Goal: Complete application form

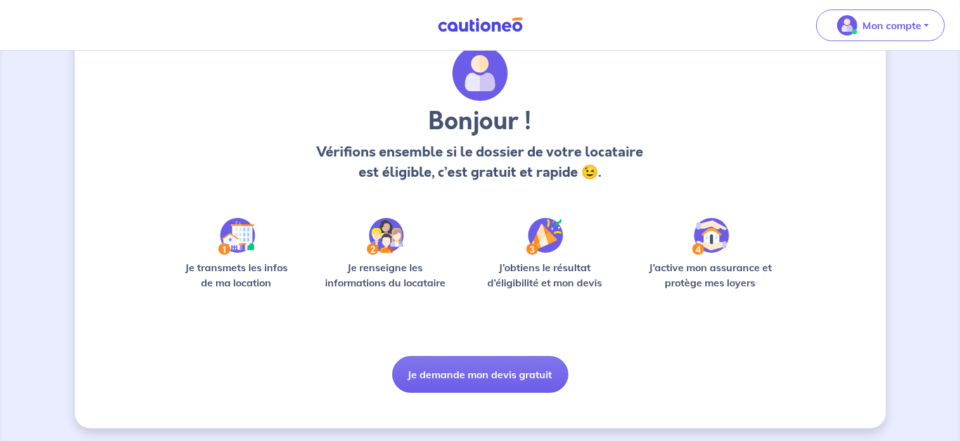
scroll to position [53, 0]
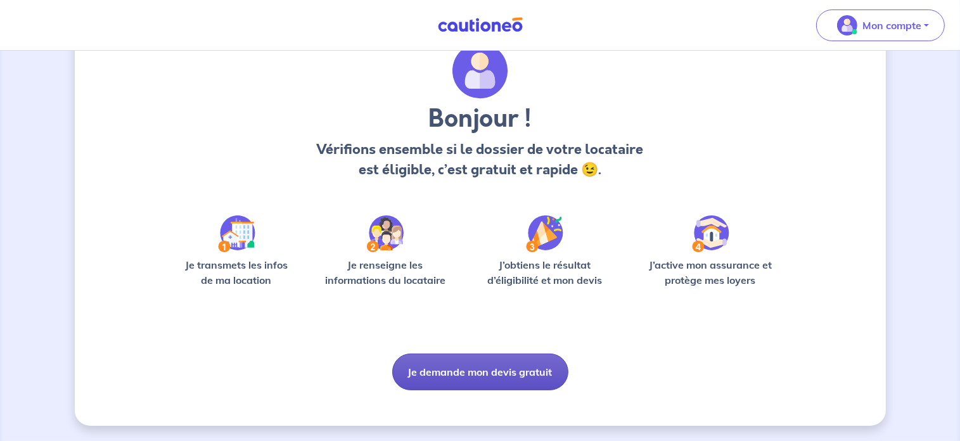
click at [466, 379] on button "Je demande mon devis gratuit" at bounding box center [480, 371] width 176 height 37
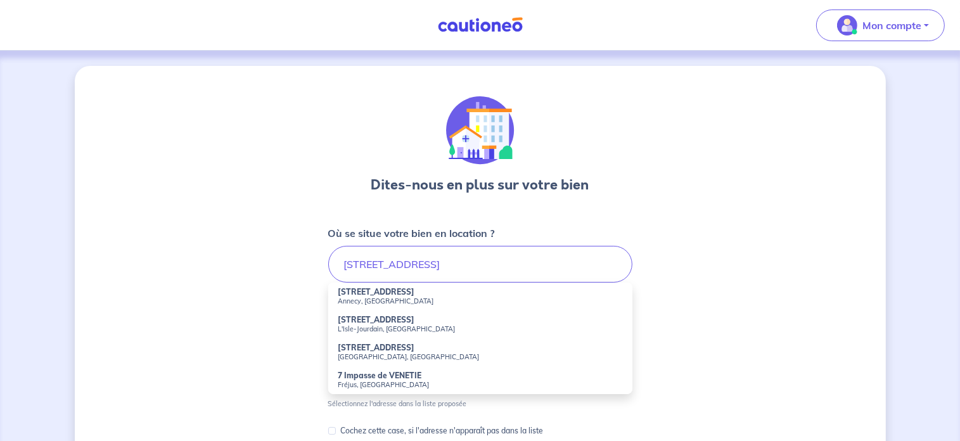
click at [401, 296] on small "Annecy, [GEOGRAPHIC_DATA]" at bounding box center [480, 300] width 284 height 9
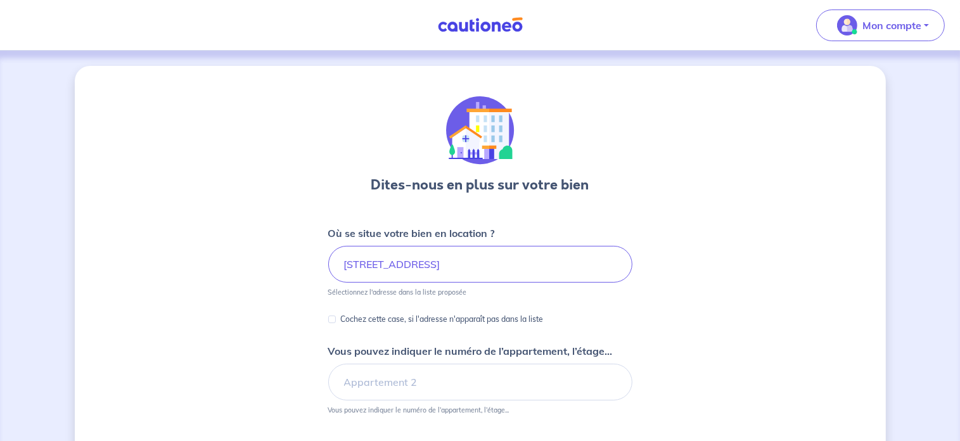
type input "[STREET_ADDRESS]"
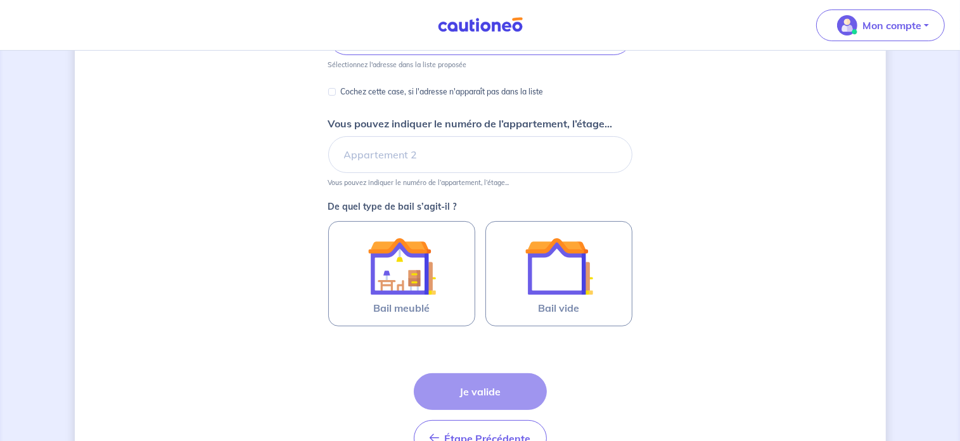
scroll to position [228, 0]
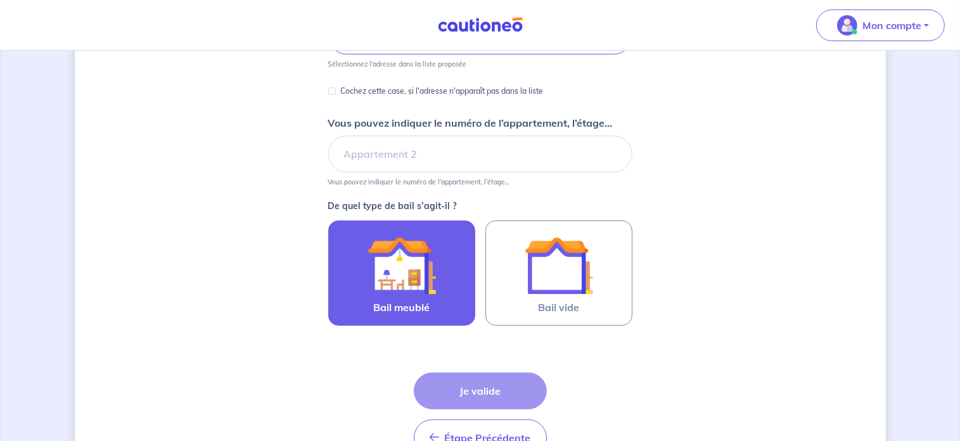
click at [378, 265] on img at bounding box center [401, 265] width 68 height 68
click at [0, 0] on input "Bail meublé" at bounding box center [0, 0] width 0 height 0
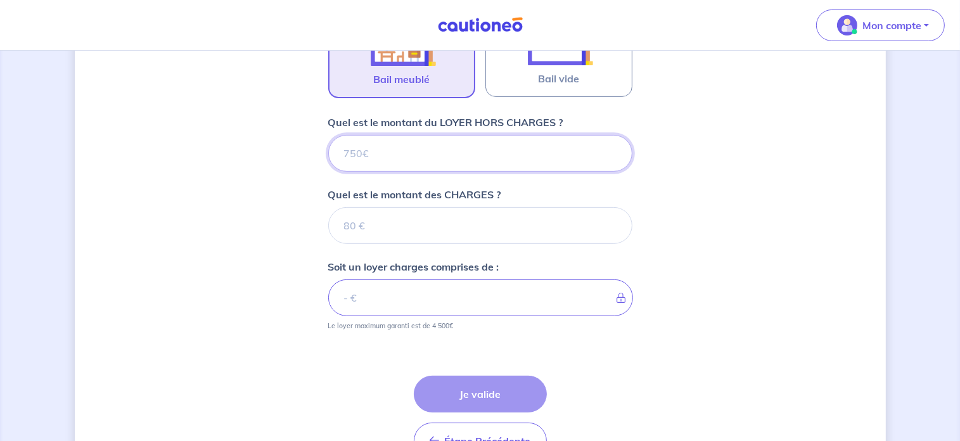
scroll to position [454, 0]
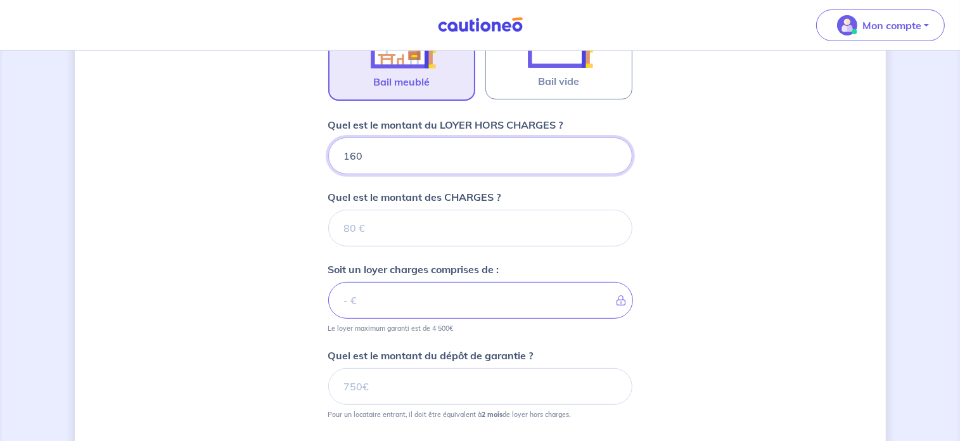
type input "1600"
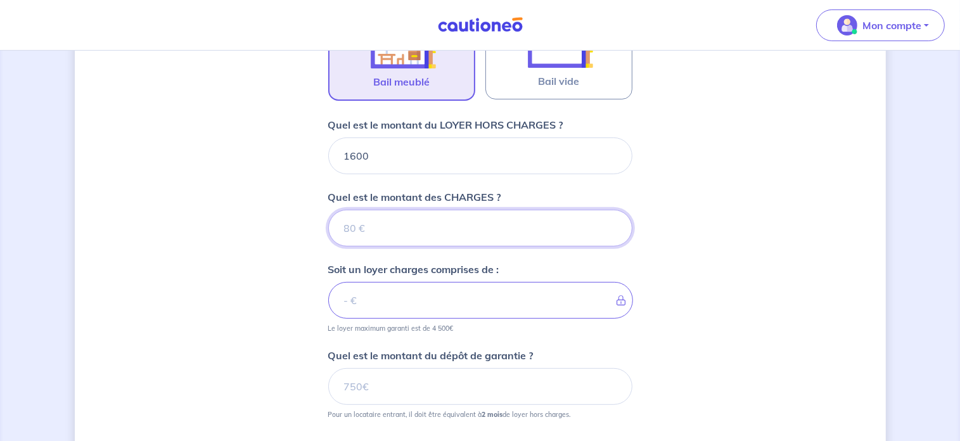
click at [516, 213] on input "Quel est le montant des CHARGES ?" at bounding box center [480, 228] width 304 height 37
type input "120"
type input "1720"
type input "120"
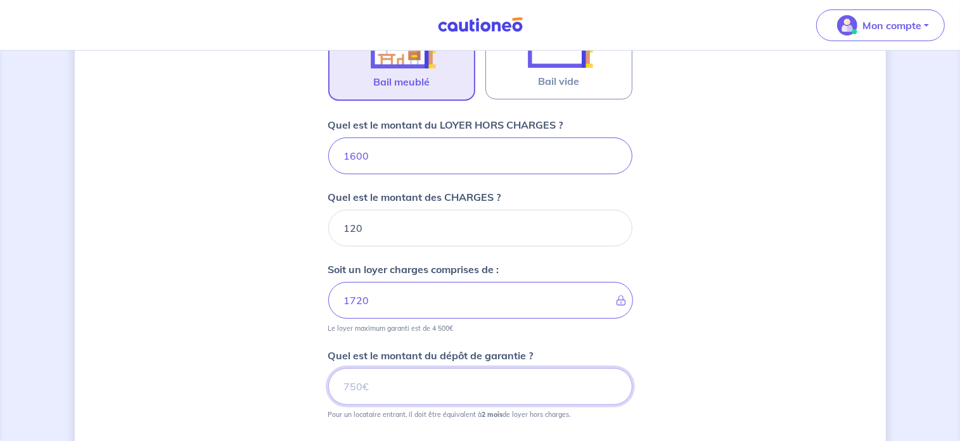
click at [433, 385] on input "Quel est le montant du dépôt de garantie ?" at bounding box center [480, 386] width 304 height 37
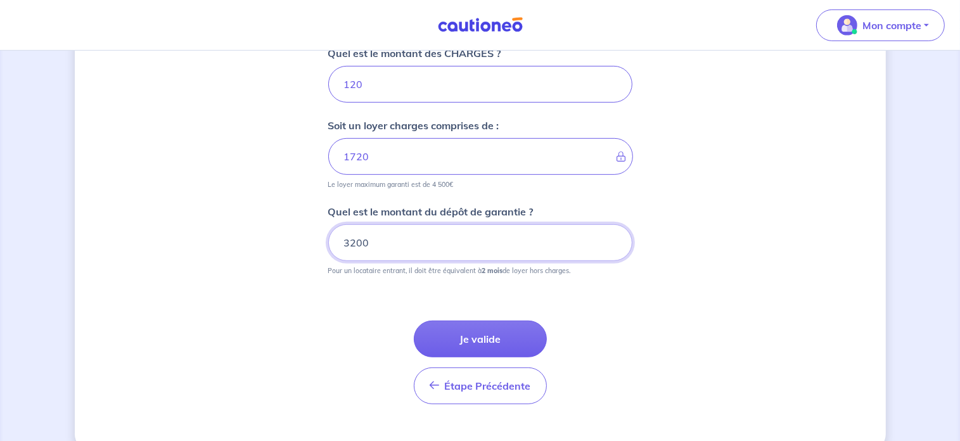
scroll to position [611, 0]
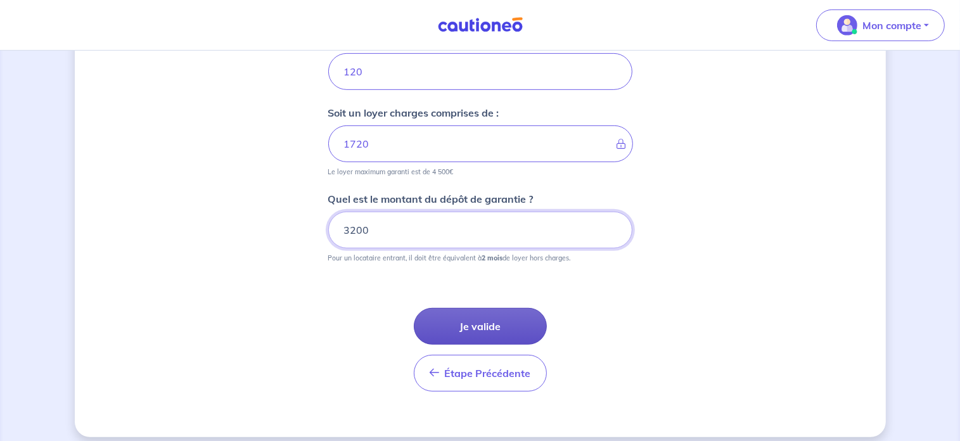
type input "3200"
click at [434, 336] on button "Je valide" at bounding box center [480, 326] width 133 height 37
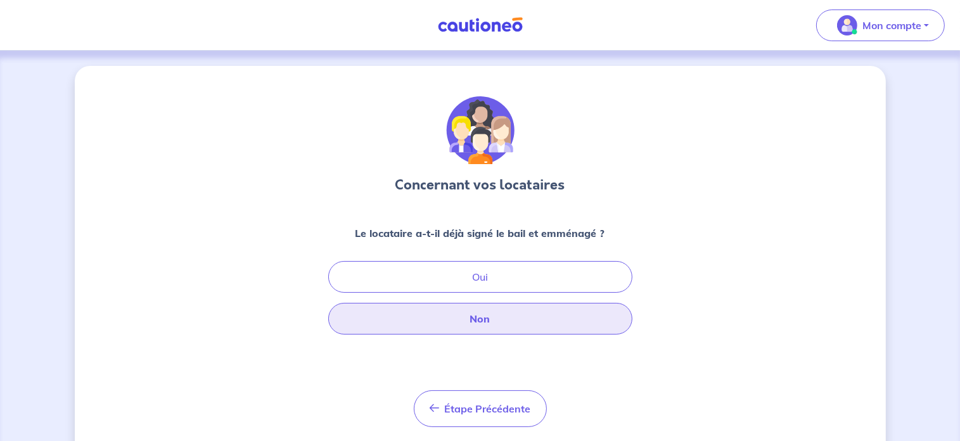
click at [448, 313] on button "Non" at bounding box center [480, 319] width 304 height 32
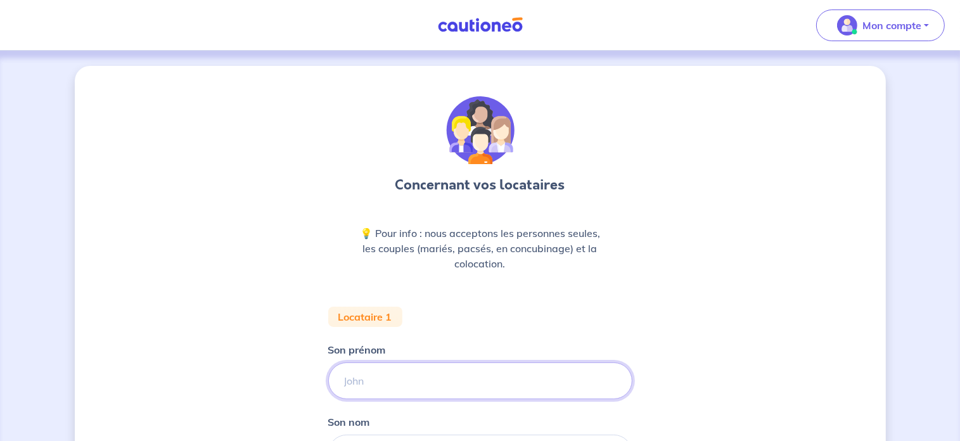
click at [360, 377] on input "Son prénom" at bounding box center [480, 380] width 304 height 37
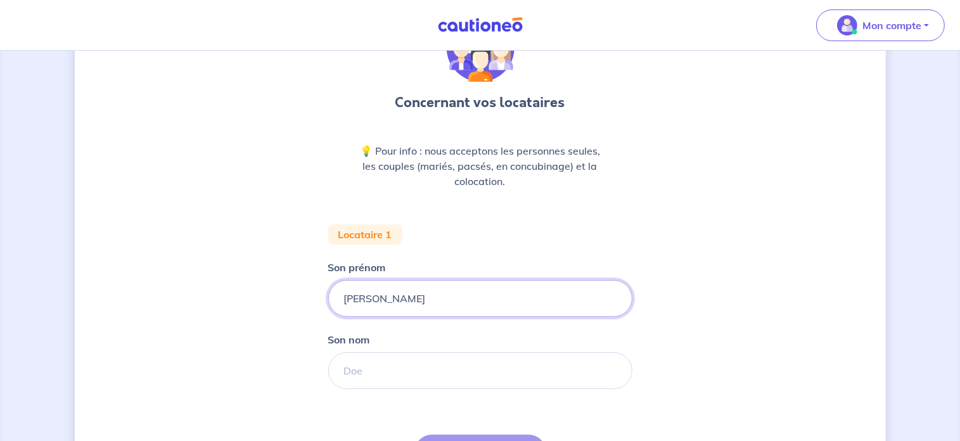
scroll to position [122, 0]
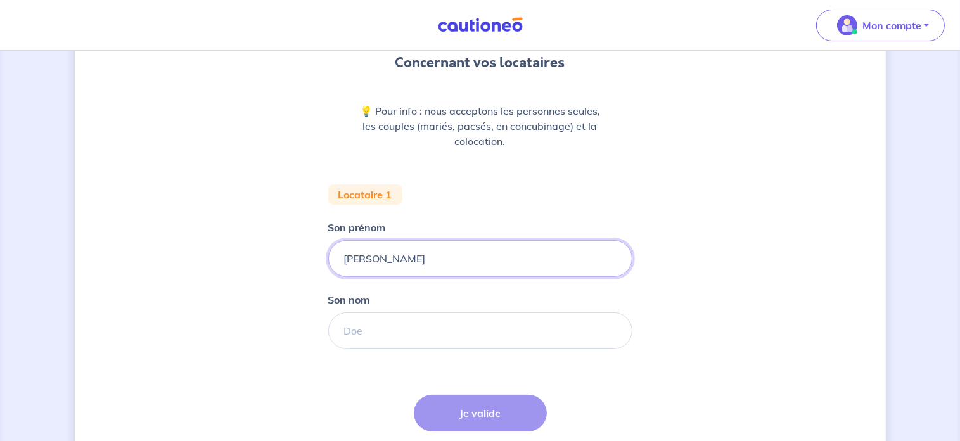
type input "[PERSON_NAME]"
click at [509, 330] on input "Son nom" at bounding box center [480, 330] width 304 height 37
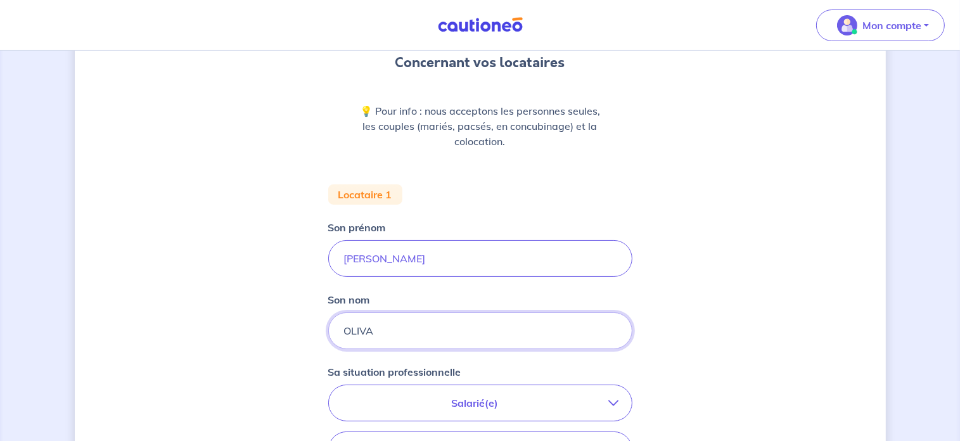
type input "OLIVA"
click at [498, 409] on p "Salarié(e)" at bounding box center [474, 402] width 267 height 15
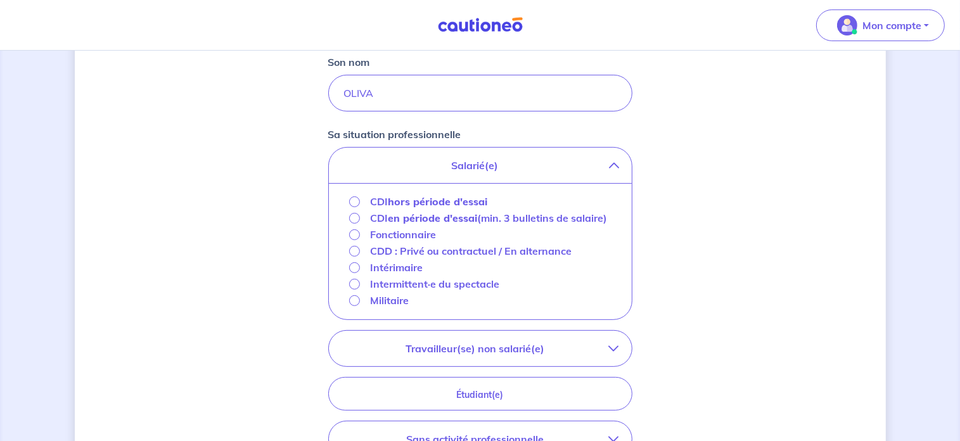
scroll to position [377, 0]
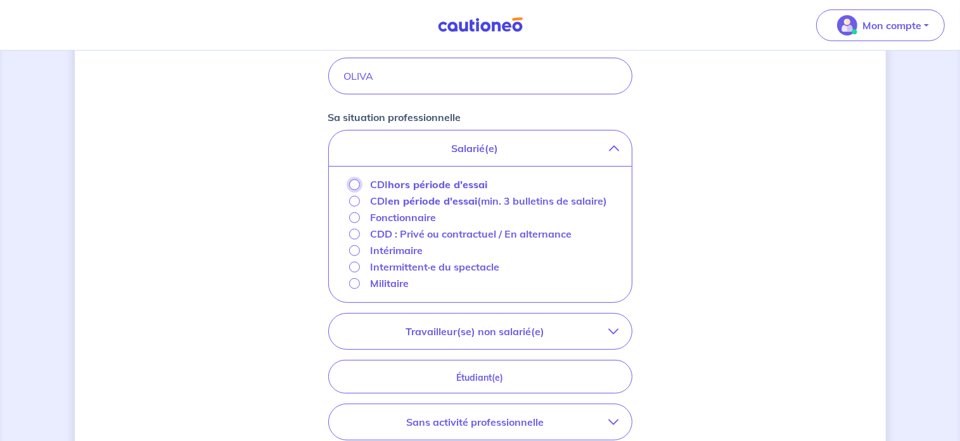
click at [352, 184] on input "CDI hors période d'essai" at bounding box center [354, 184] width 11 height 11
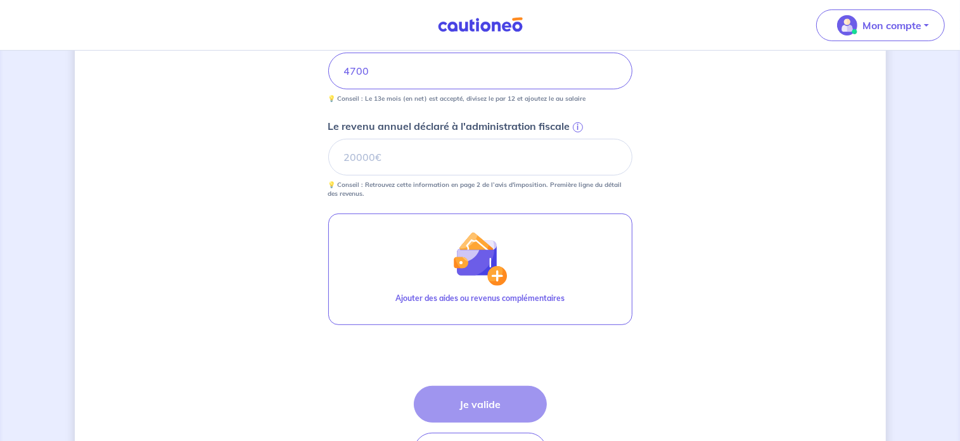
scroll to position [575, 0]
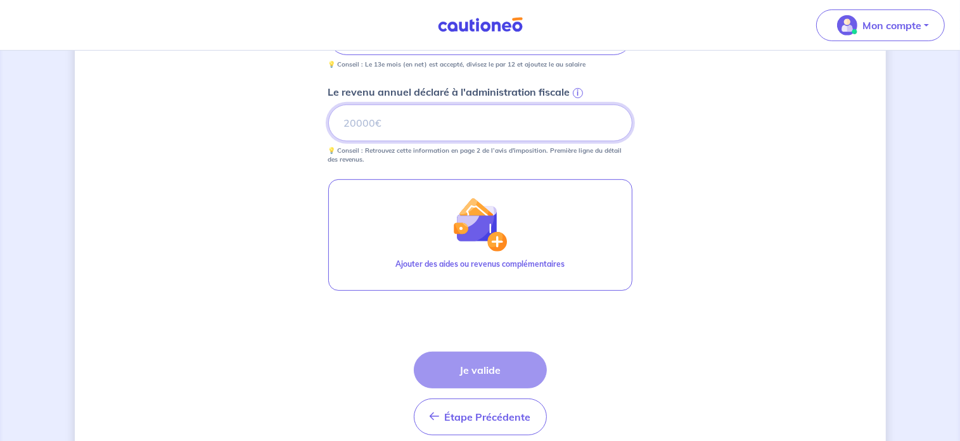
click at [486, 122] on input "Le revenu annuel déclaré à l'administration fiscale i" at bounding box center [480, 123] width 304 height 37
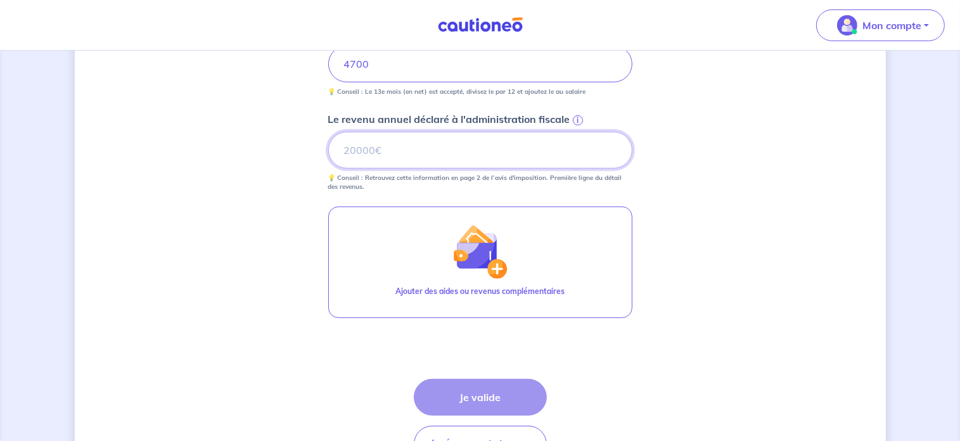
scroll to position [546, 0]
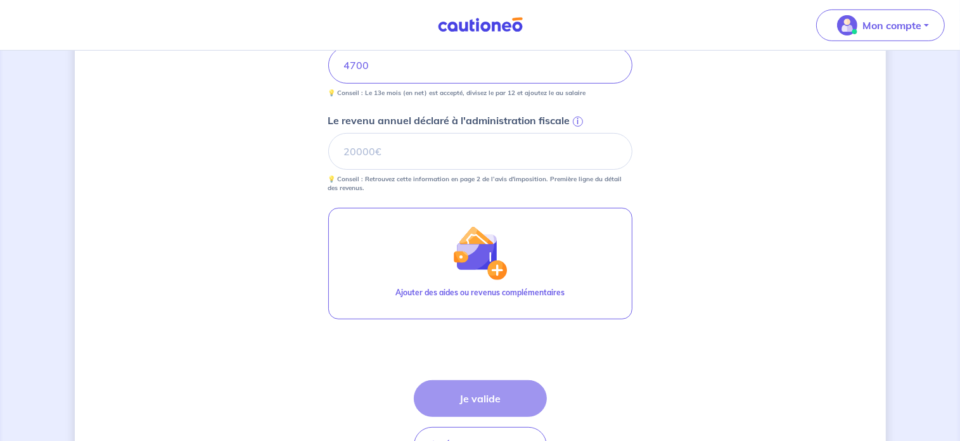
click at [578, 118] on span "i" at bounding box center [578, 122] width 10 height 10
click at [578, 133] on input "Le revenu annuel déclaré à l'administration fiscale i" at bounding box center [480, 151] width 304 height 37
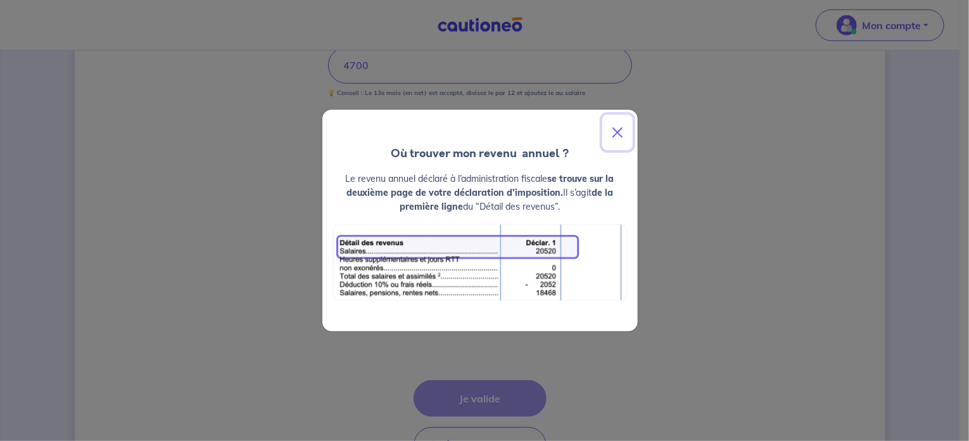
click at [617, 127] on button "Close" at bounding box center [617, 132] width 30 height 35
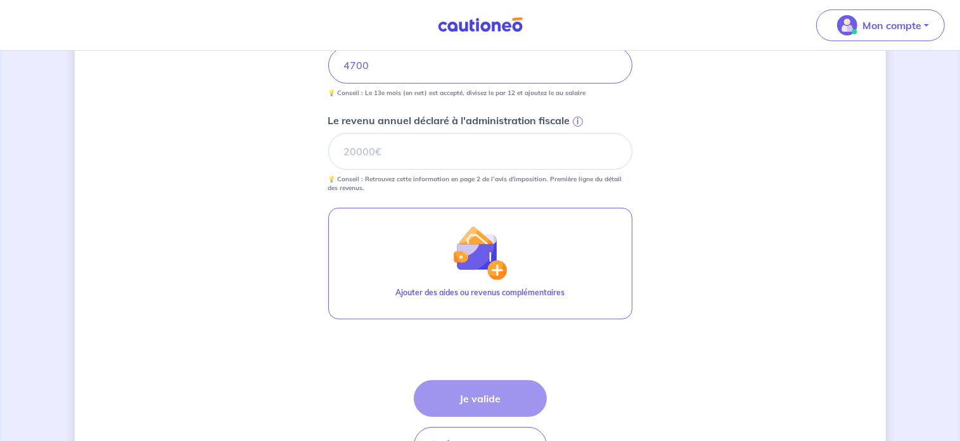
click at [449, 404] on div "Étape Précédente Précédent Je valide Je valide" at bounding box center [480, 422] width 133 height 84
click at [469, 141] on input "Le revenu annuel déclaré à l'administration fiscale i" at bounding box center [480, 151] width 304 height 37
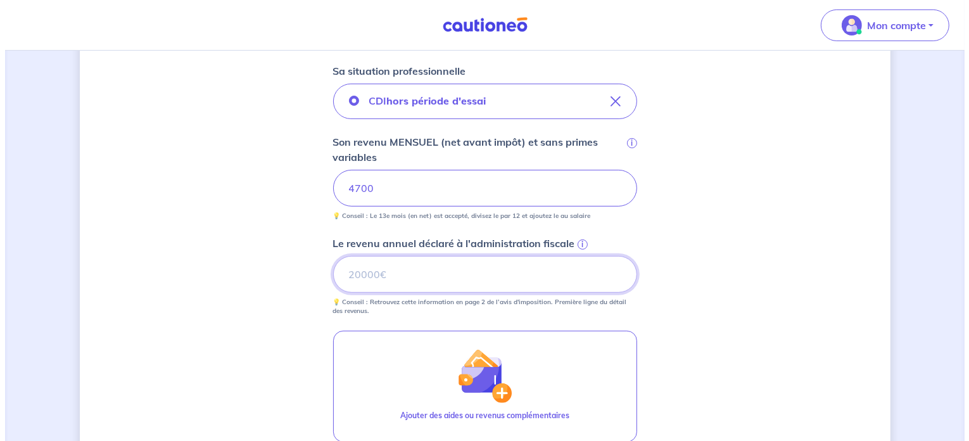
scroll to position [474, 0]
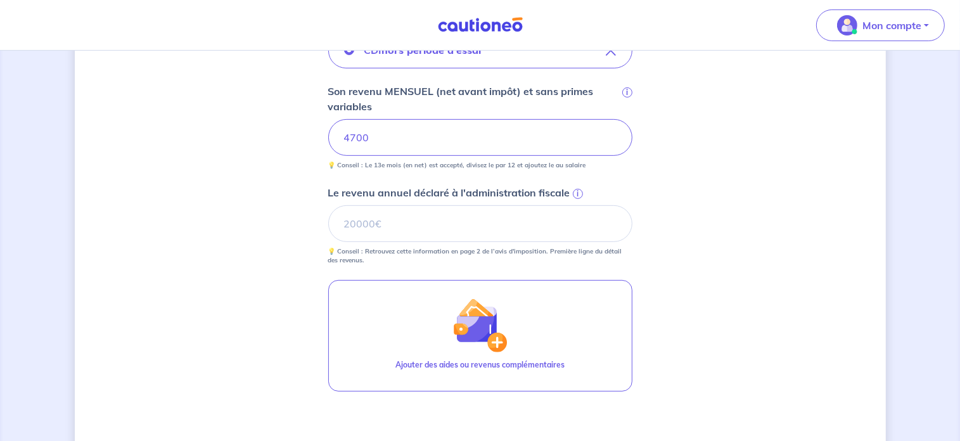
click at [578, 193] on span "i" at bounding box center [578, 194] width 10 height 10
click at [578, 205] on input "Le revenu annuel déclaré à l'administration fiscale i" at bounding box center [480, 223] width 304 height 37
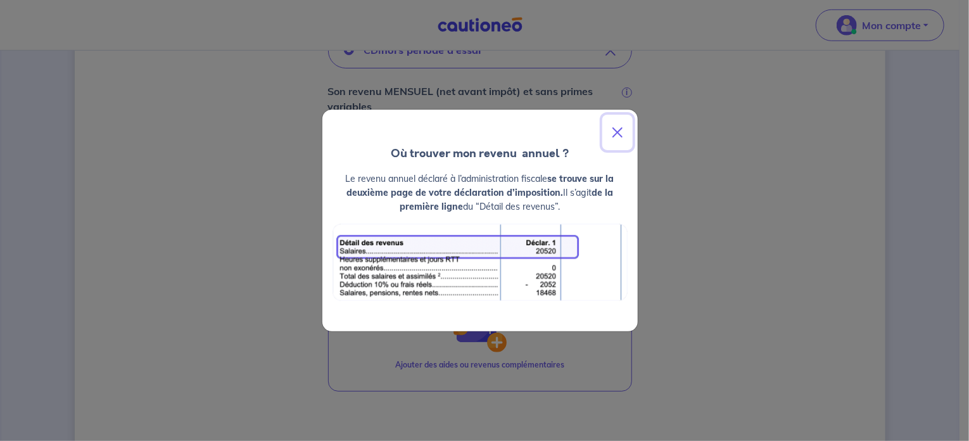
click at [623, 130] on button "Close" at bounding box center [617, 132] width 30 height 35
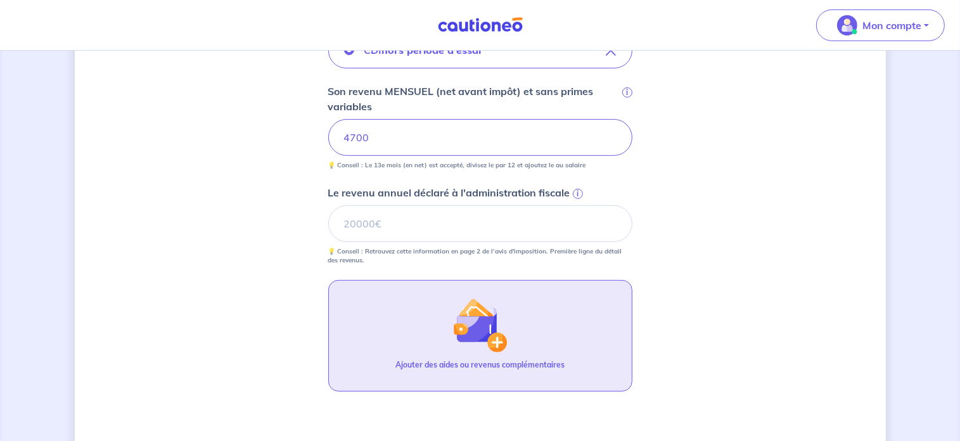
click at [461, 314] on img "button" at bounding box center [479, 325] width 54 height 54
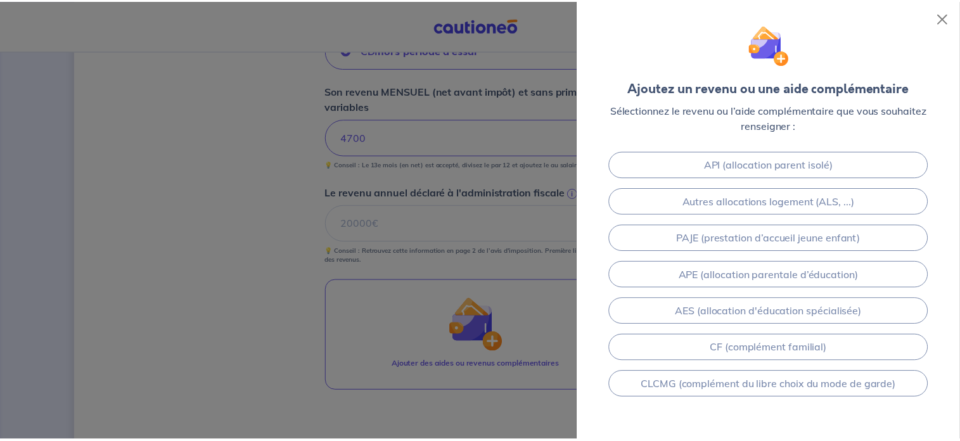
scroll to position [272, 0]
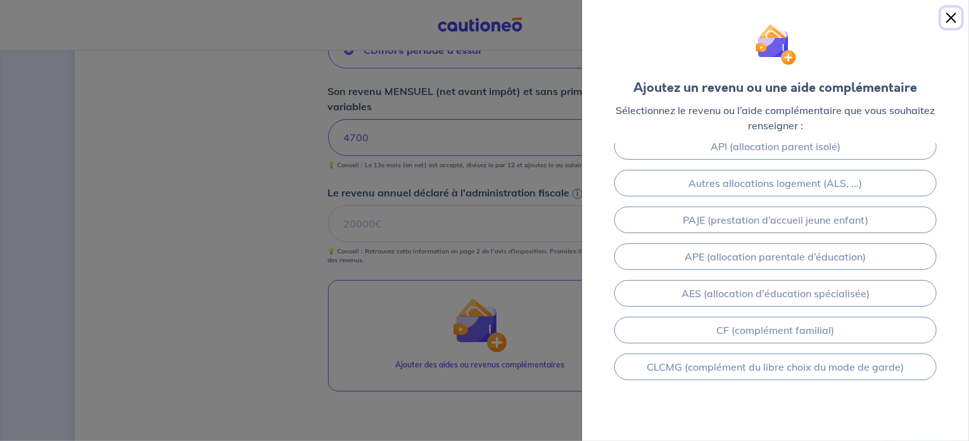
click at [948, 16] on button "Close" at bounding box center [951, 18] width 20 height 20
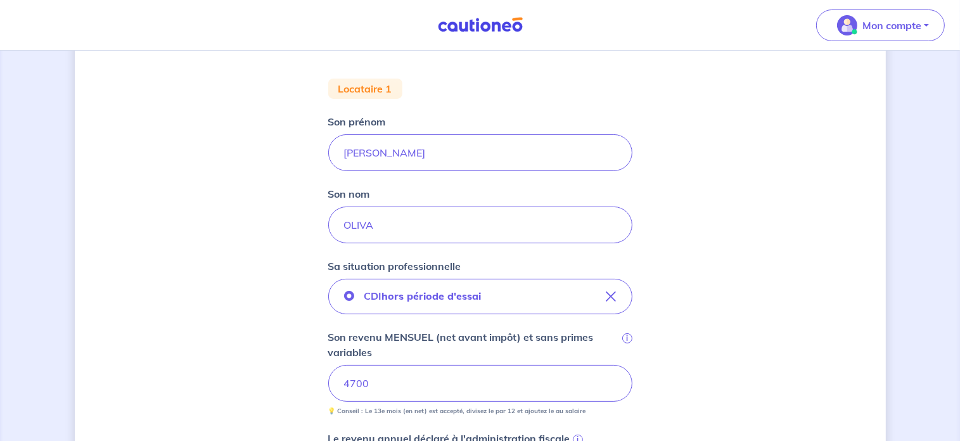
scroll to position [0, 0]
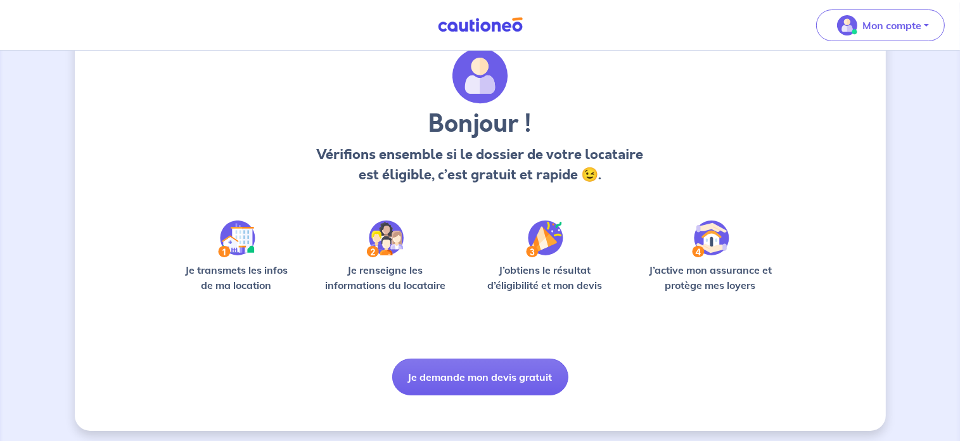
scroll to position [53, 0]
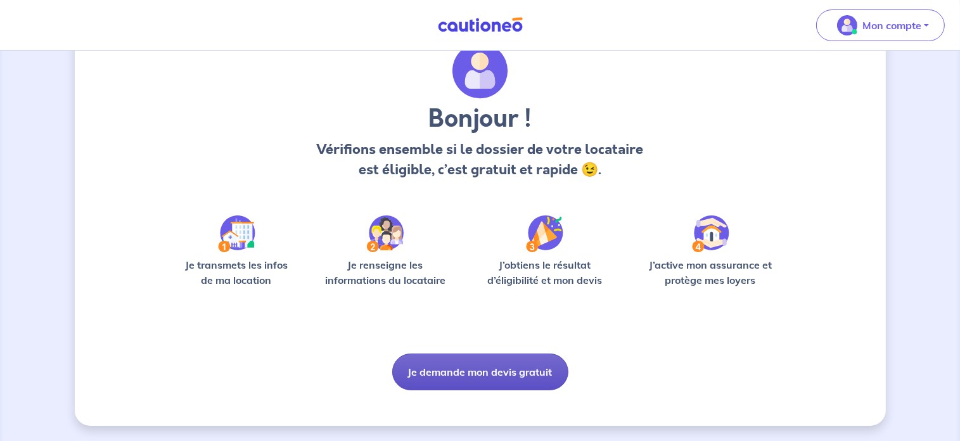
click at [418, 369] on button "Je demande mon devis gratuit" at bounding box center [480, 371] width 176 height 37
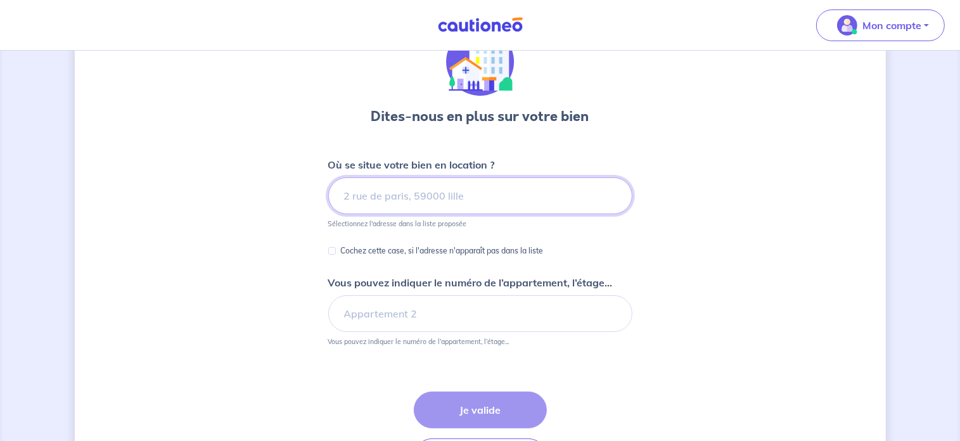
scroll to position [45, 0]
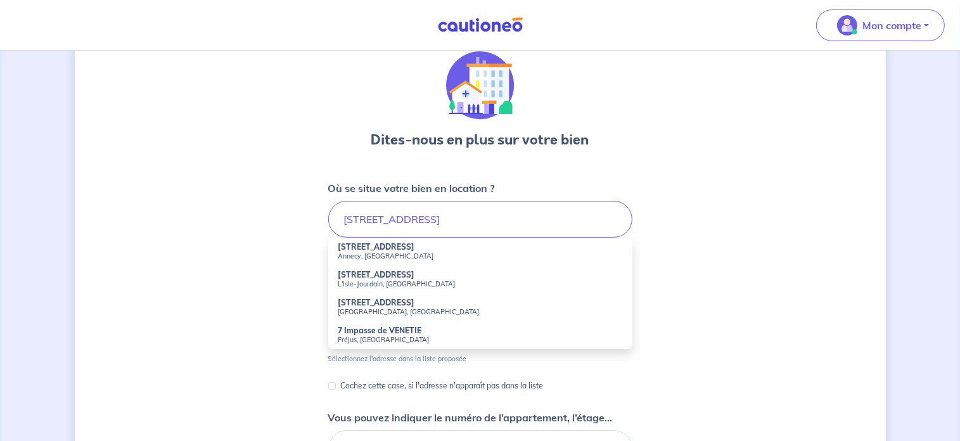
click at [527, 254] on small "Annecy, [GEOGRAPHIC_DATA]" at bounding box center [480, 255] width 284 height 9
type input "[STREET_ADDRESS]"
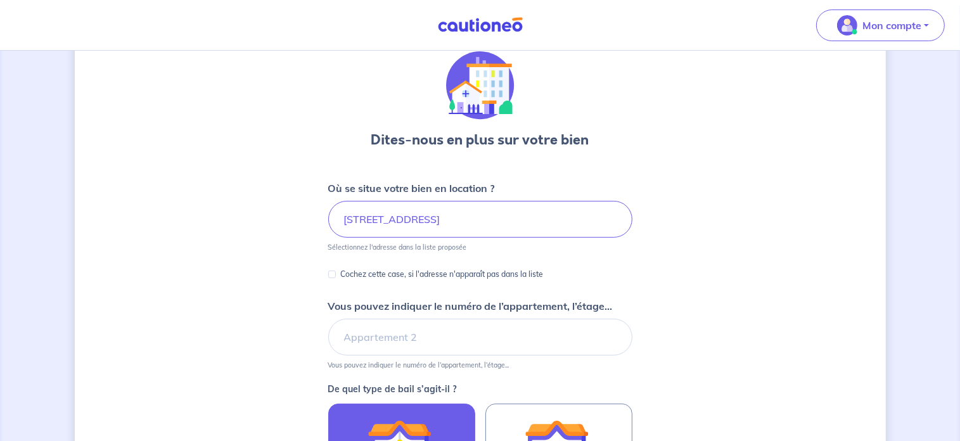
click at [404, 421] on img at bounding box center [401, 448] width 68 height 68
click at [0, 0] on input "Bail meublé" at bounding box center [0, 0] width 0 height 0
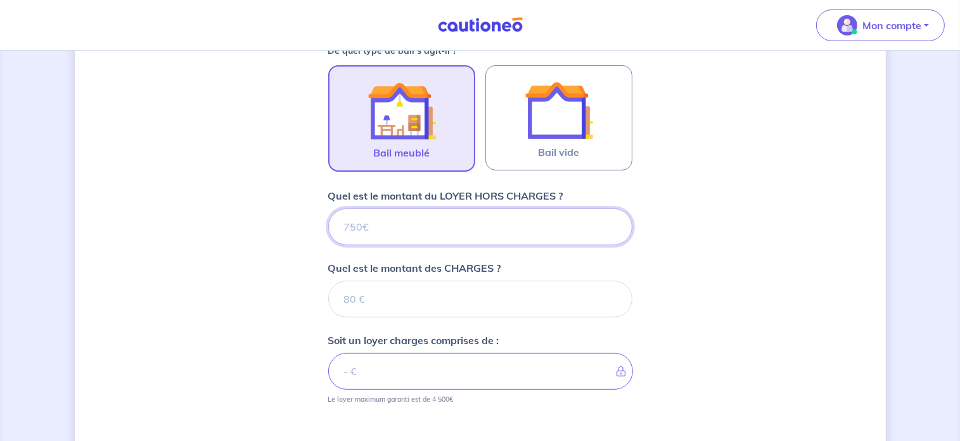
scroll to position [388, 0]
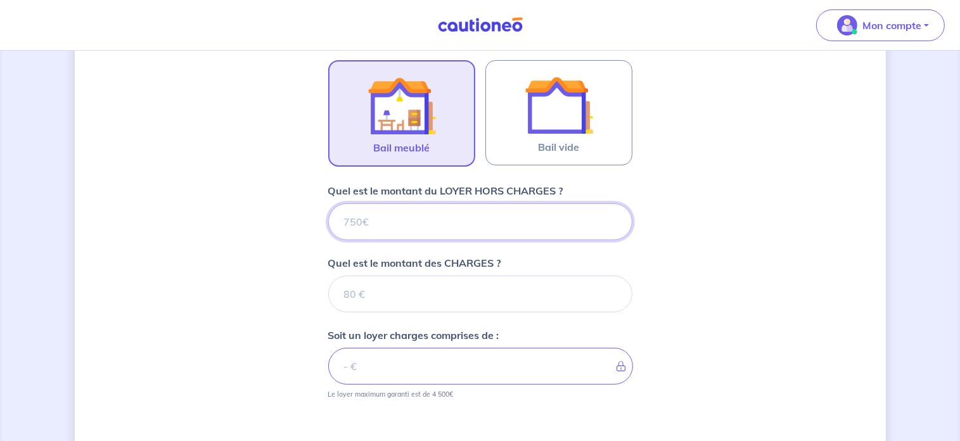
click at [530, 221] on input "Quel est le montant du LOYER HORS CHARGES ?" at bounding box center [480, 221] width 304 height 37
type input "160"
type input "1600"
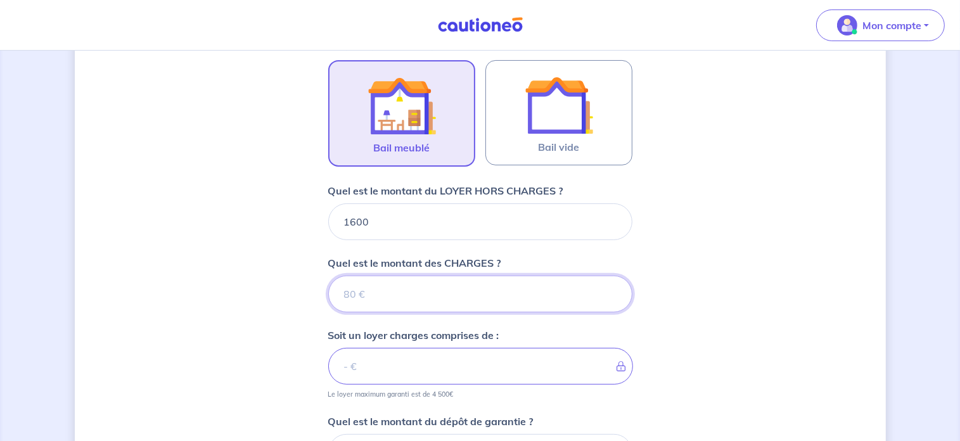
click at [459, 298] on input "Quel est le montant des CHARGES ?" at bounding box center [480, 294] width 304 height 37
type input "120"
type input "1720"
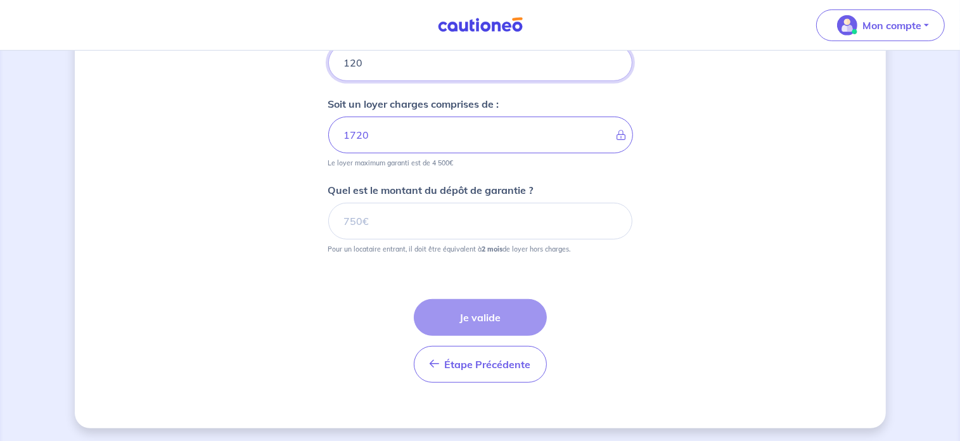
type input "120"
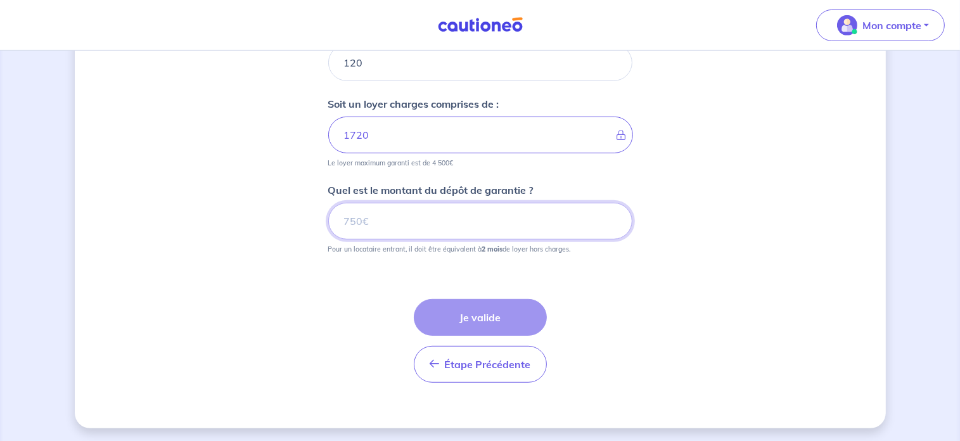
click at [531, 209] on input "Quel est le montant du dépôt de garantie ?" at bounding box center [480, 221] width 304 height 37
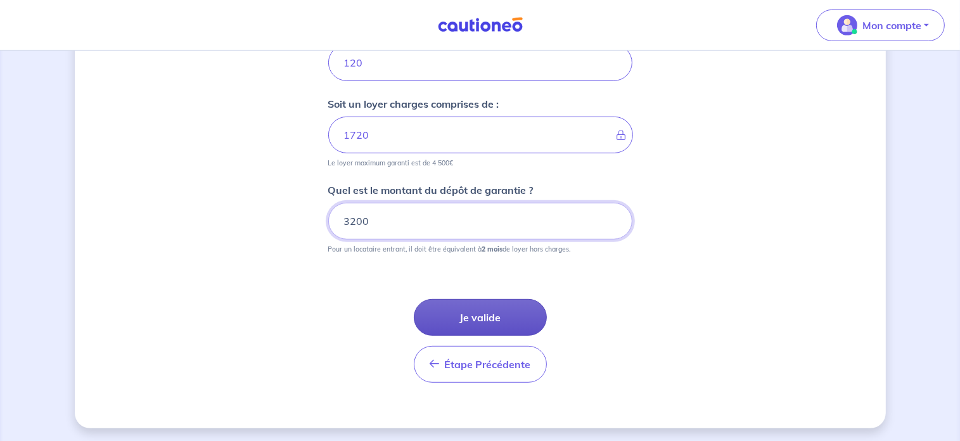
type input "3200"
click at [525, 312] on button "Je valide" at bounding box center [480, 317] width 133 height 37
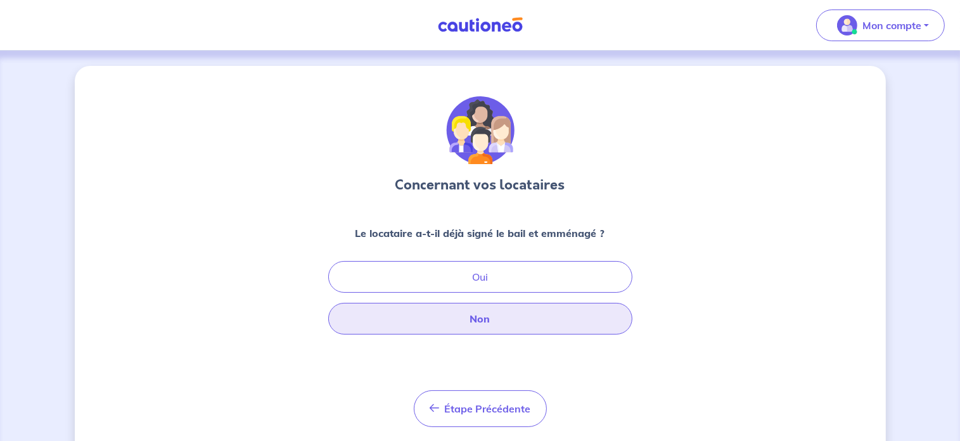
click at [502, 312] on button "Non" at bounding box center [480, 319] width 304 height 32
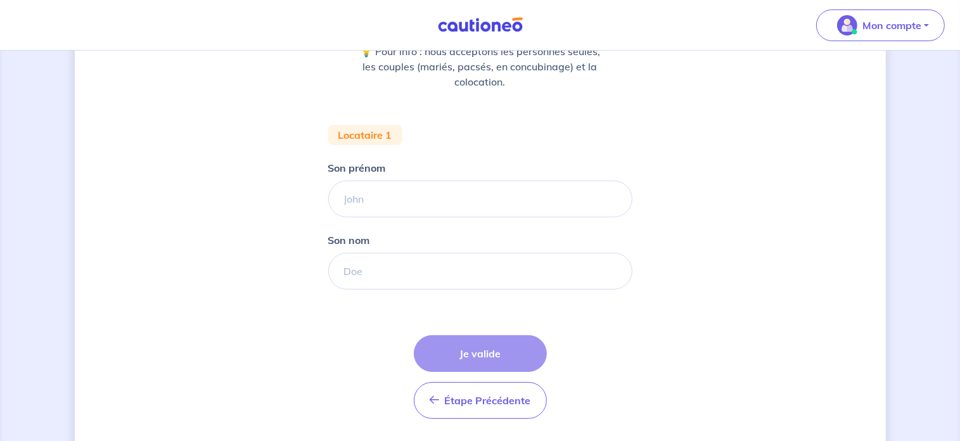
scroll to position [188, 0]
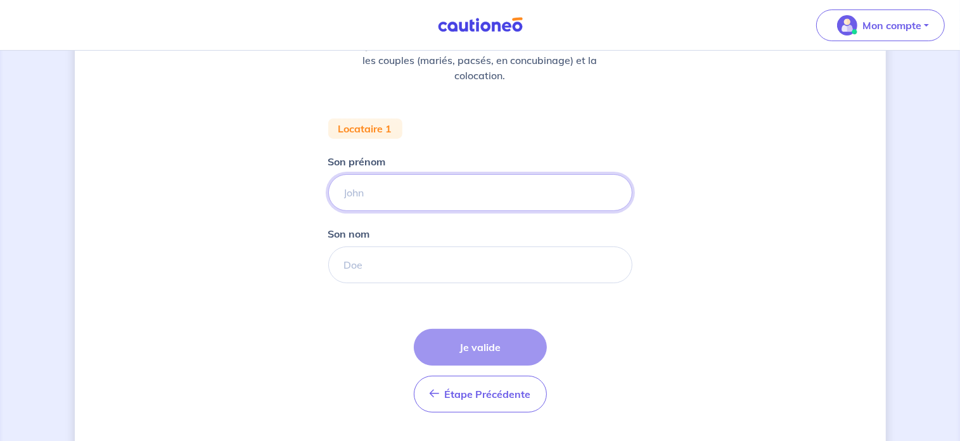
click at [533, 194] on input "Son prénom" at bounding box center [480, 192] width 304 height 37
type input "NICOLAS"
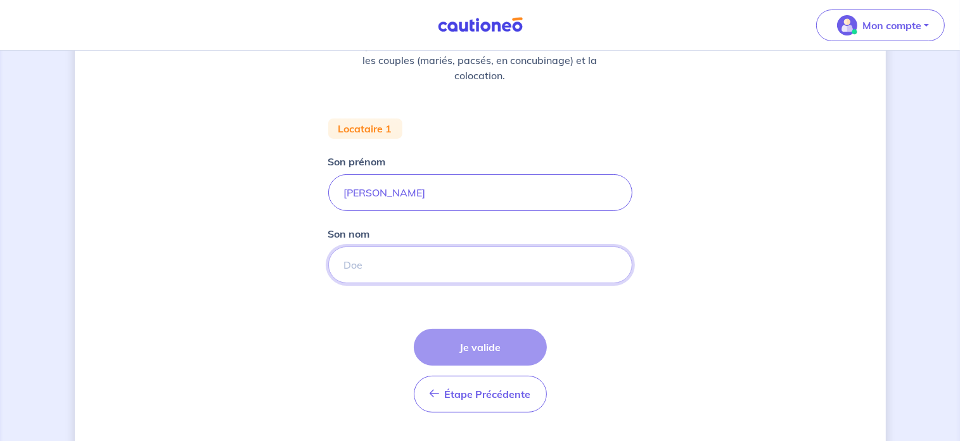
click at [436, 281] on input "Son nom" at bounding box center [480, 264] width 304 height 37
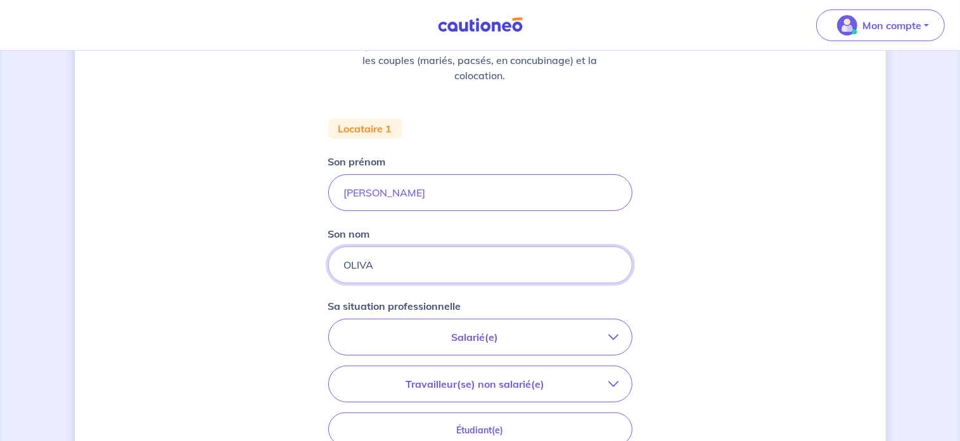
type input "OLIVA"
click at [498, 334] on p "Salarié(e)" at bounding box center [474, 336] width 267 height 15
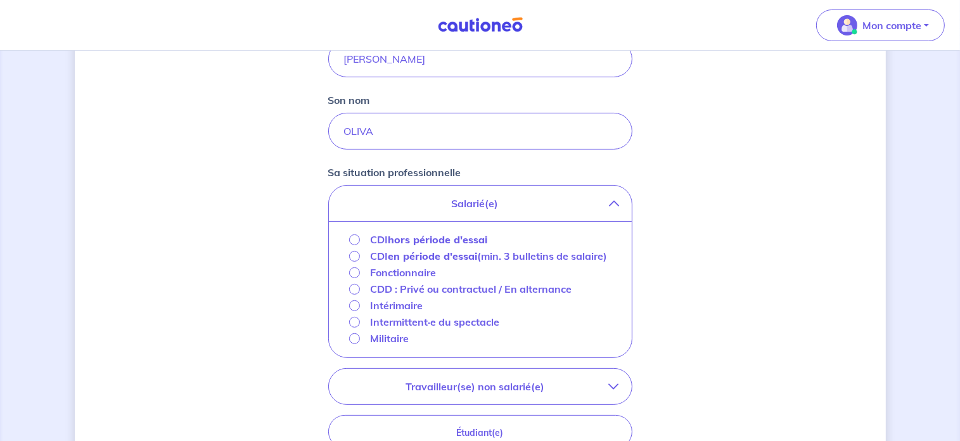
scroll to position [372, 0]
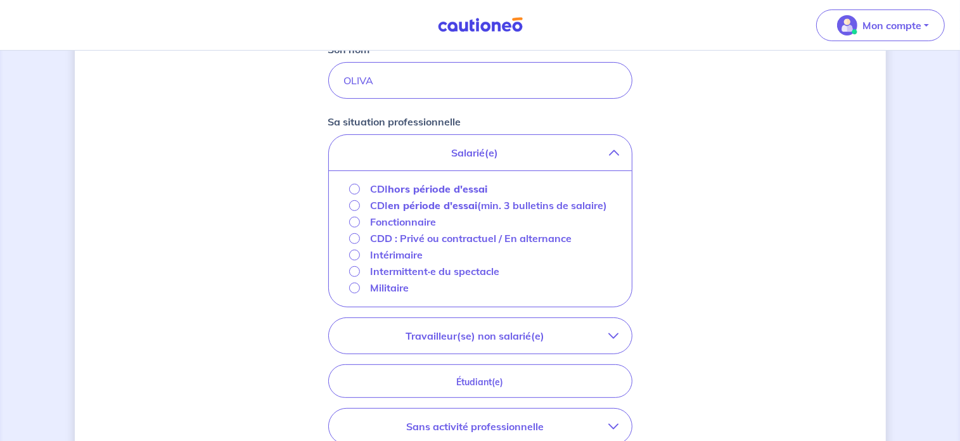
click at [346, 184] on div "CDI hors période d'essai" at bounding box center [480, 189] width 283 height 16
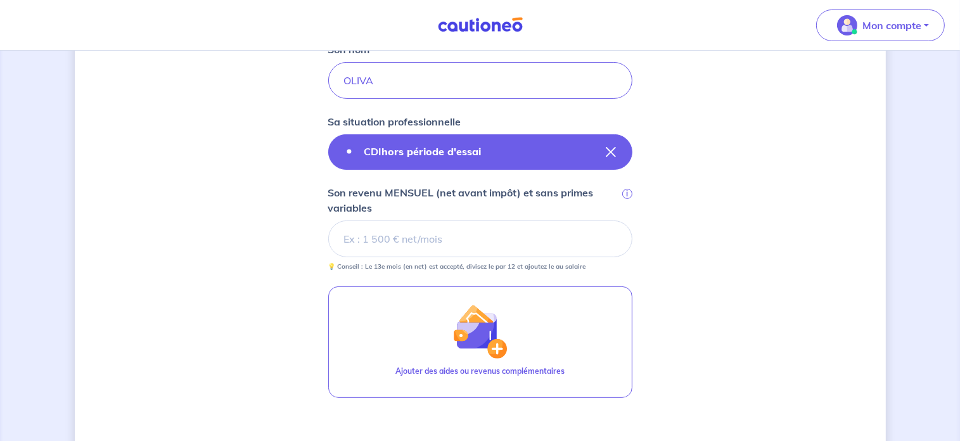
click at [487, 149] on label "CDI hors période d'essai" at bounding box center [422, 151] width 137 height 15
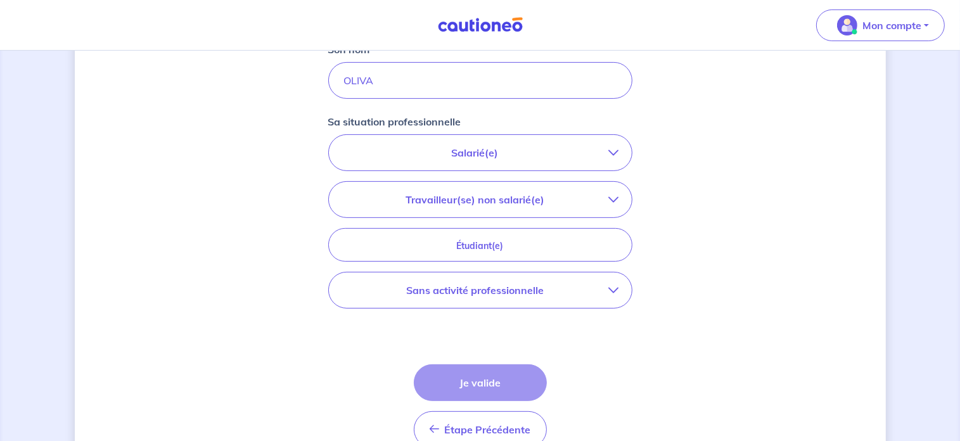
click at [487, 149] on p "Salarié(e)" at bounding box center [474, 152] width 267 height 15
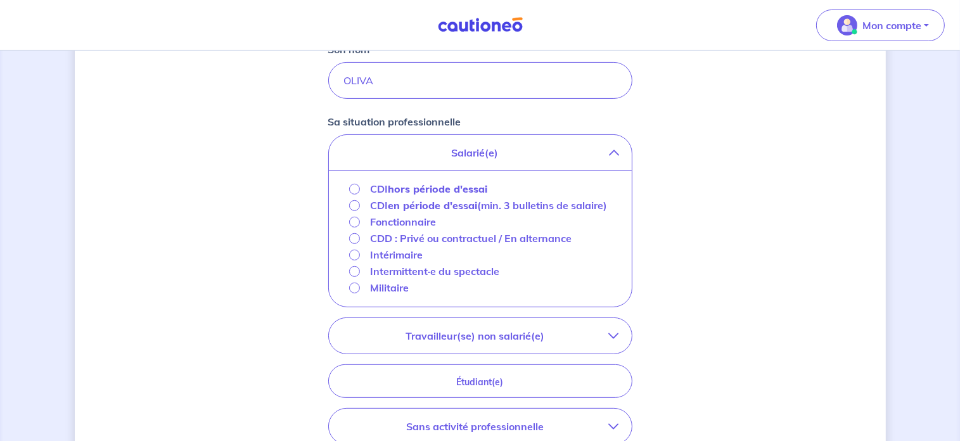
click at [436, 192] on strong "hors période d'essai" at bounding box center [437, 188] width 99 height 13
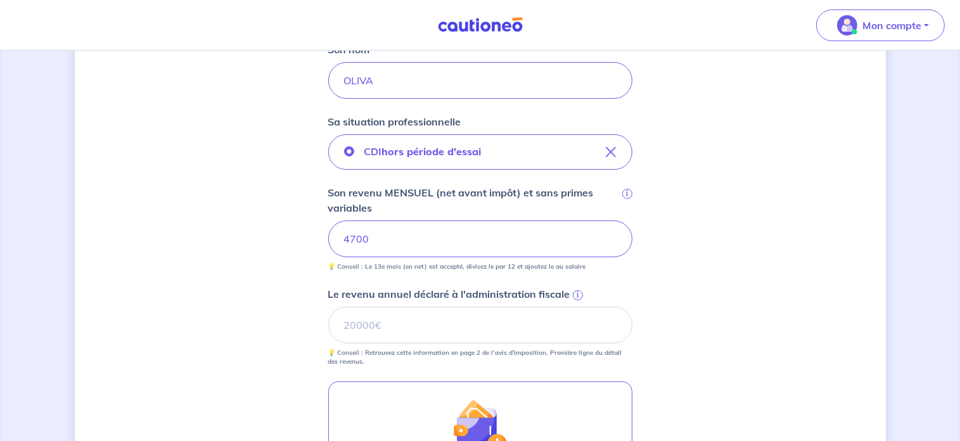
click at [423, 348] on p "💡 Conseil : Retrouvez cette information en page 2 de l’avis d'imposition. Premi…" at bounding box center [480, 357] width 304 height 18
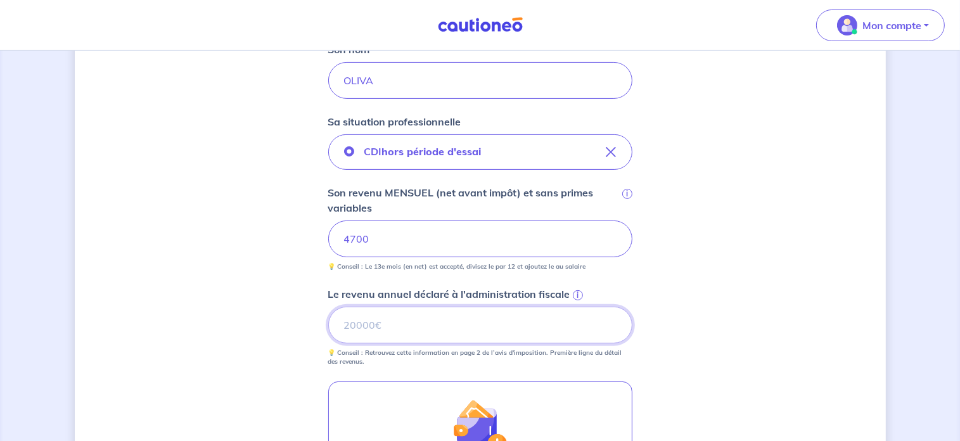
click at [426, 334] on input "Le revenu annuel déclaré à l'administration fiscale i" at bounding box center [480, 325] width 304 height 37
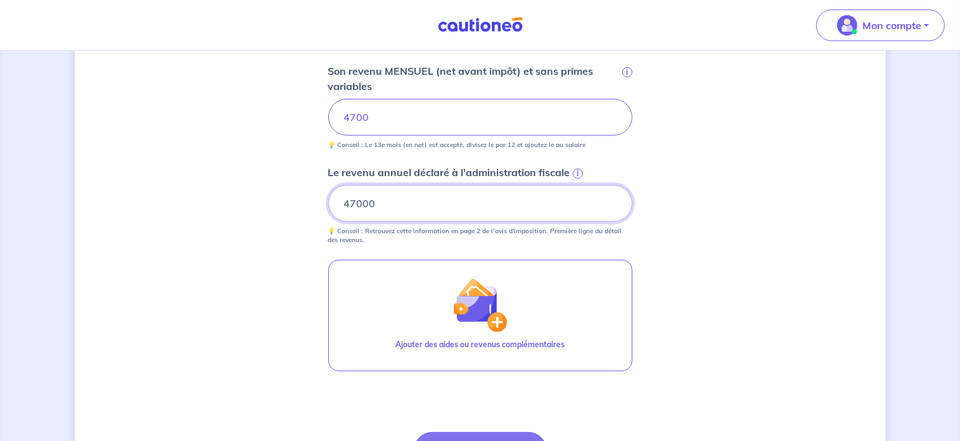
scroll to position [628, 0]
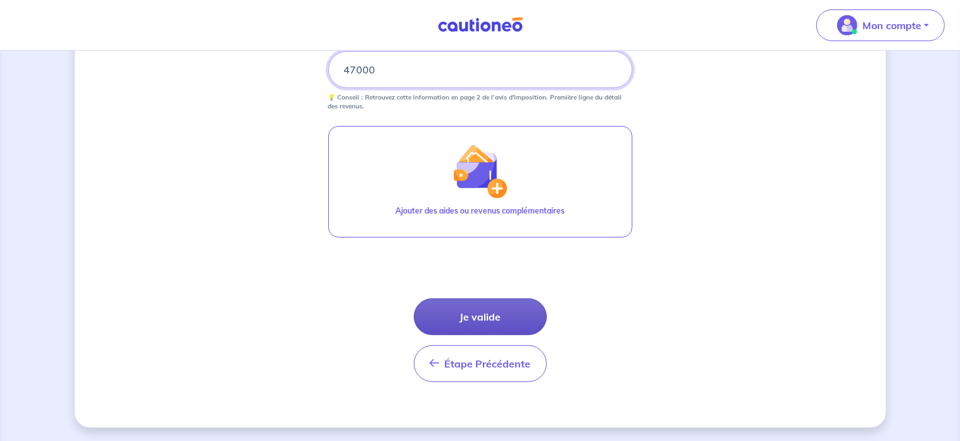
type input "47000"
click at [504, 321] on button "Je valide" at bounding box center [480, 316] width 133 height 37
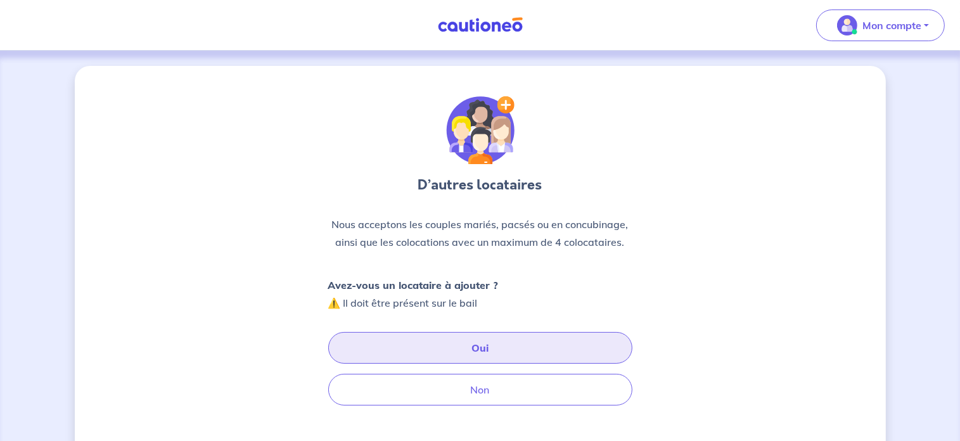
click at [403, 357] on button "Oui" at bounding box center [480, 348] width 304 height 32
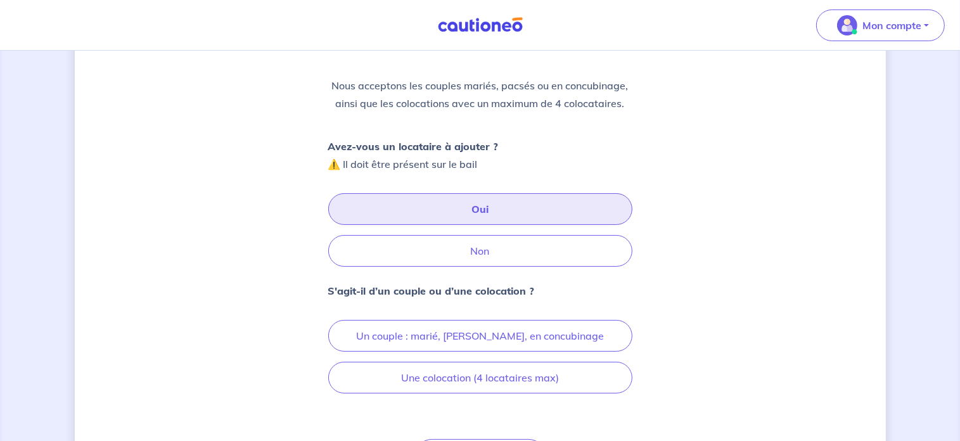
scroll to position [150, 0]
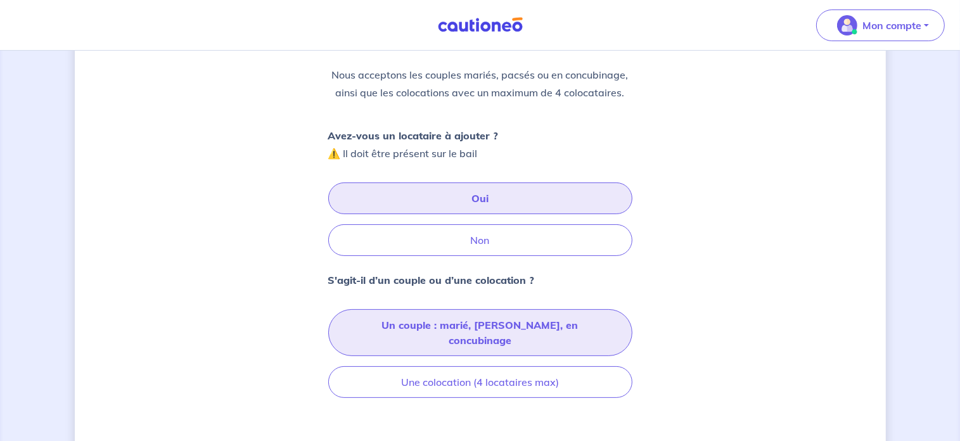
click at [476, 326] on button "Un couple : marié, pacsé, en concubinage" at bounding box center [480, 332] width 304 height 47
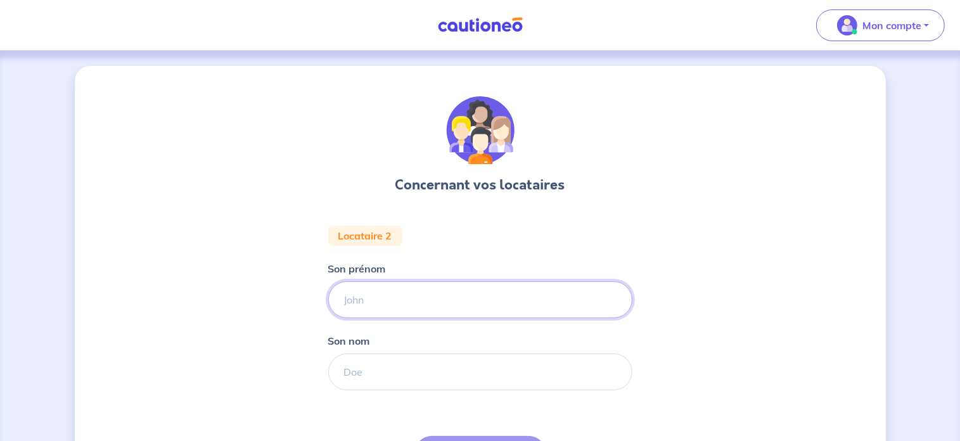
click at [456, 299] on input "Son prénom" at bounding box center [480, 299] width 304 height 37
type input "ANNA"
click at [393, 366] on input "Son nom" at bounding box center [480, 371] width 304 height 37
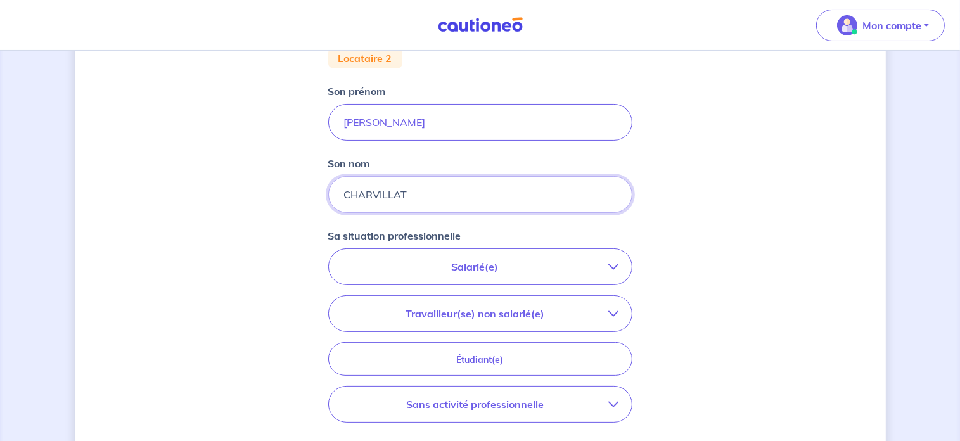
scroll to position [200, 0]
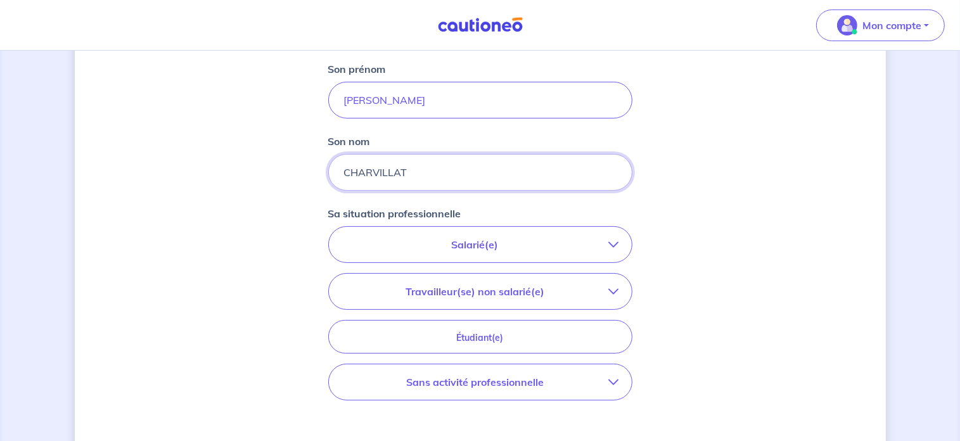
type input "CHARVILLAT"
click at [547, 248] on p "Salarié(e)" at bounding box center [474, 244] width 267 height 15
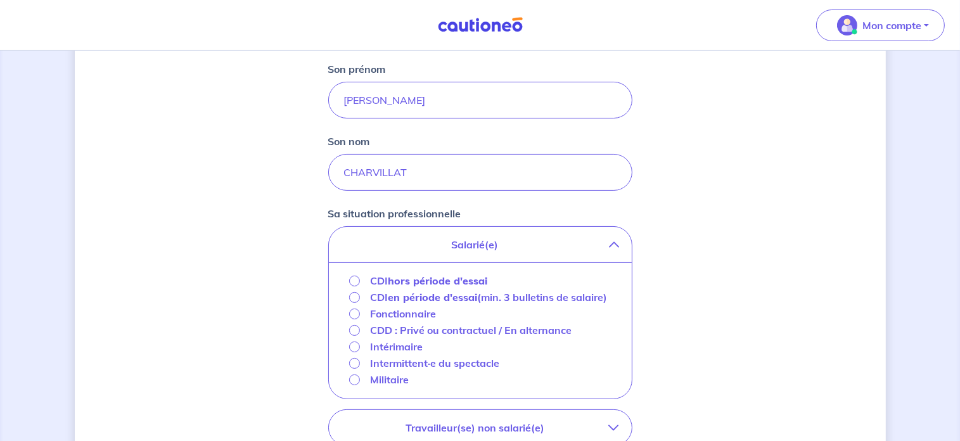
click at [452, 293] on strong "en période d'essai" at bounding box center [432, 297] width 89 height 13
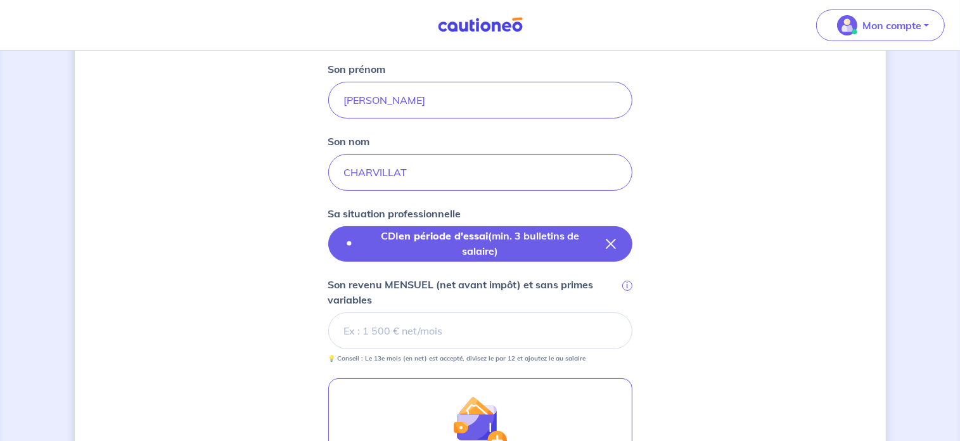
click at [504, 239] on p "CDI en période d'essai (min. 3 bulletins de salaire)" at bounding box center [480, 243] width 232 height 30
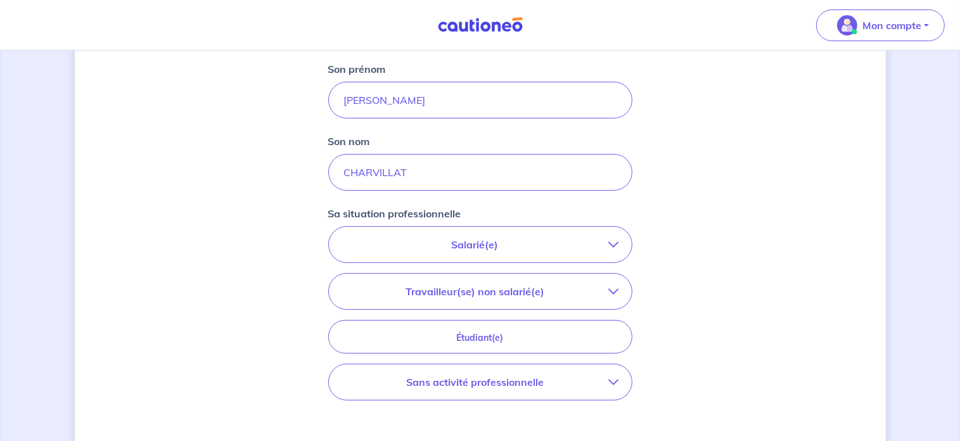
click at [501, 248] on p "Salarié(e)" at bounding box center [474, 244] width 267 height 15
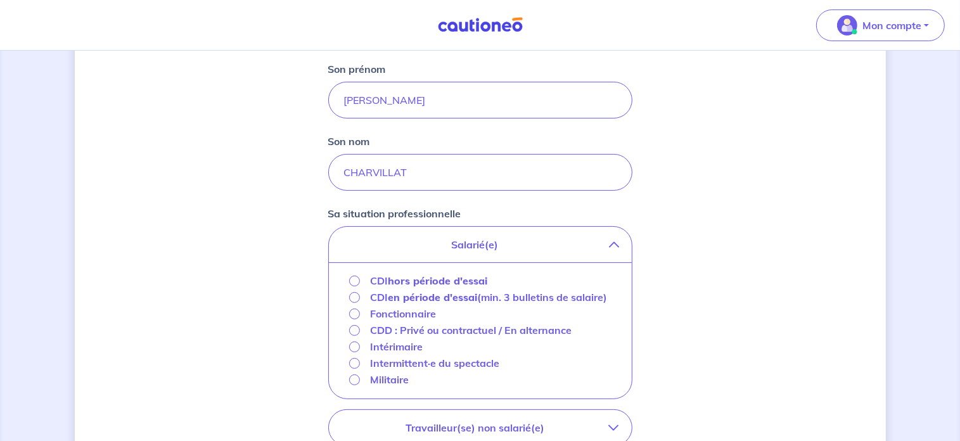
click at [417, 276] on strong "hors période d'essai" at bounding box center [437, 280] width 99 height 13
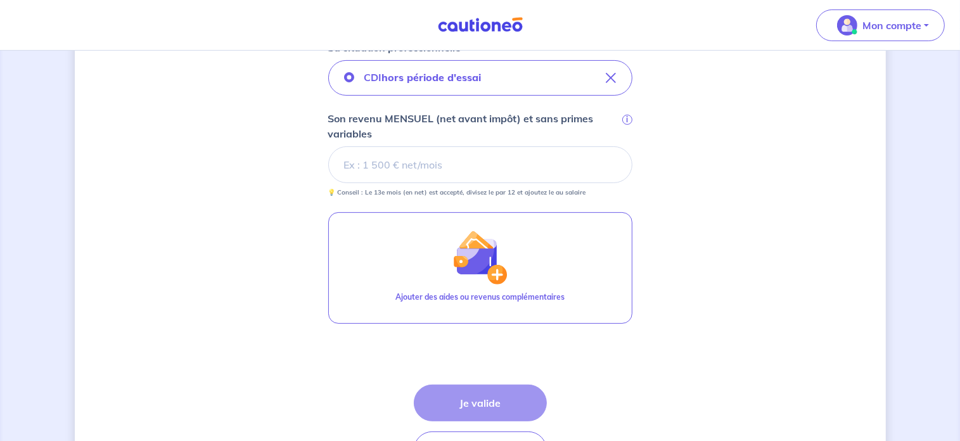
scroll to position [374, 0]
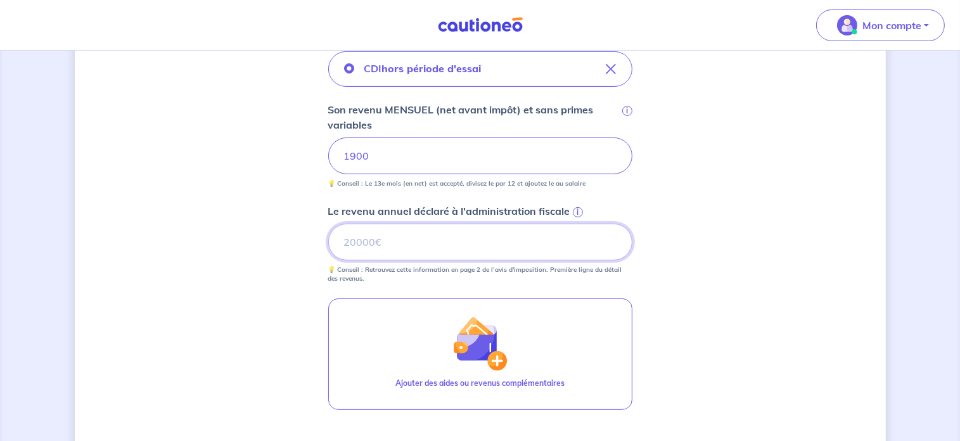
click at [531, 244] on input "Le revenu annuel déclaré à l'administration fiscale i" at bounding box center [480, 242] width 304 height 37
type input "19000"
click at [704, 310] on div "Concernant vos locataires Locataire 2 Son prénom ANNA Son nom CHARVILLAT Sa sit…" at bounding box center [480, 145] width 811 height 908
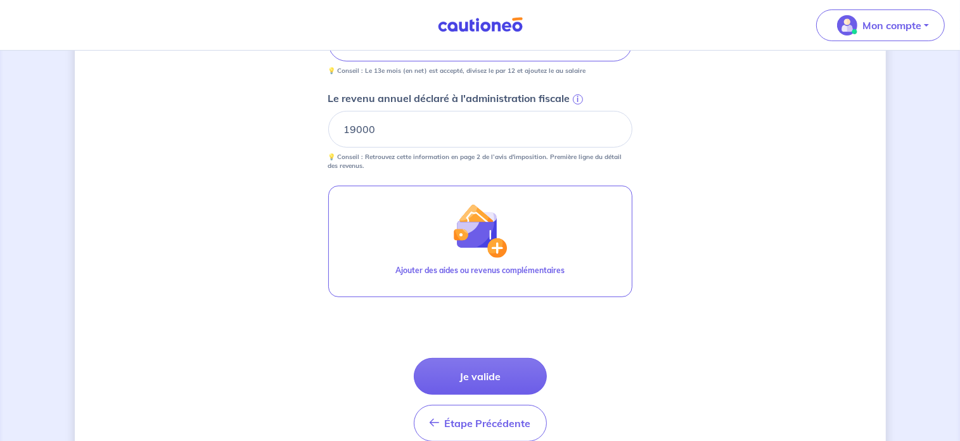
scroll to position [547, 0]
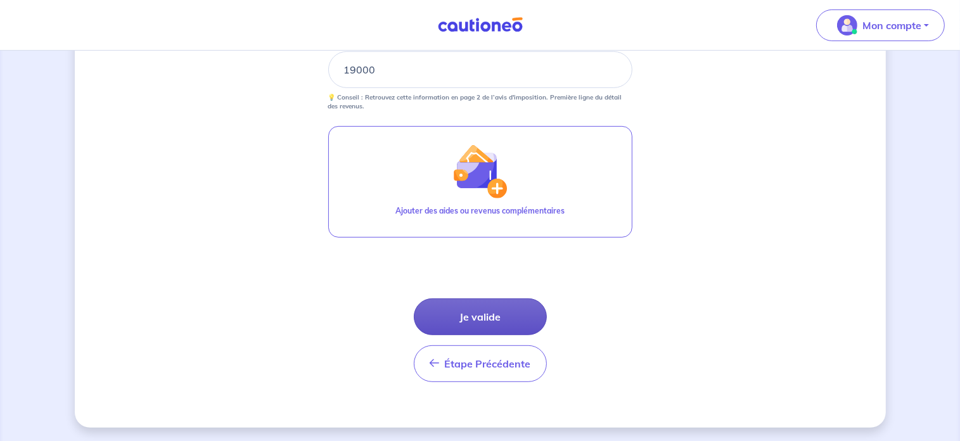
click at [522, 310] on button "Je valide" at bounding box center [480, 316] width 133 height 37
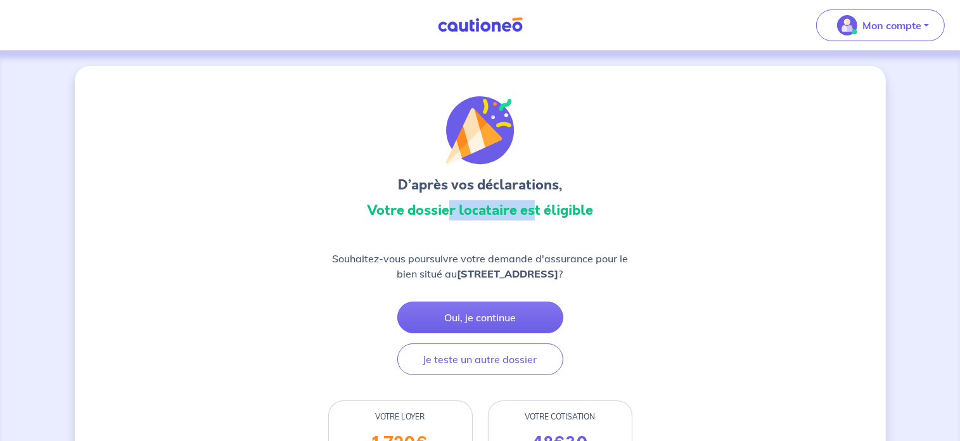
drag, startPoint x: 445, startPoint y: 219, endPoint x: 534, endPoint y: 208, distance: 89.9
click at [534, 208] on h3 "Votre dossier locataire est éligible" at bounding box center [480, 210] width 304 height 20
click at [466, 32] on img at bounding box center [480, 25] width 95 height 16
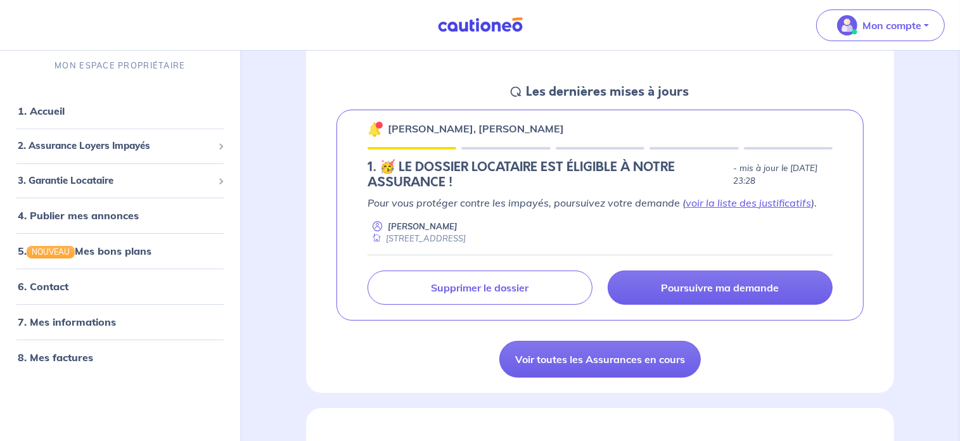
scroll to position [228, 0]
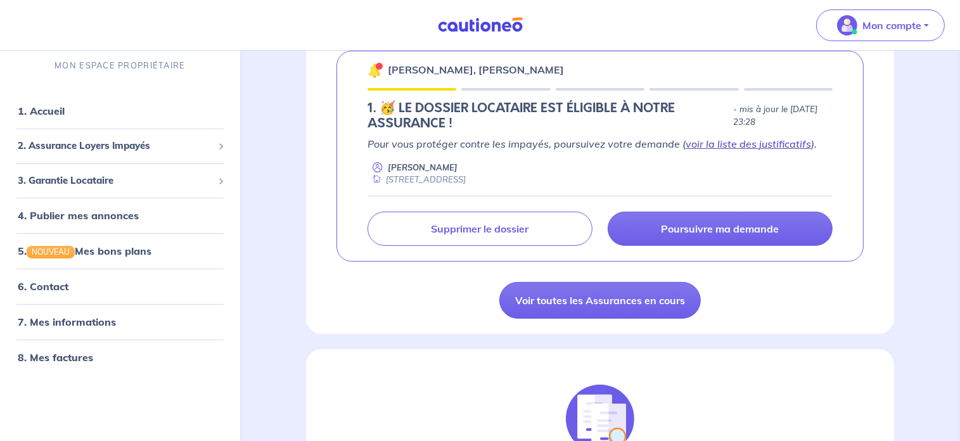
click at [718, 145] on link "voir la liste des justificatifs" at bounding box center [747, 143] width 125 height 13
